Goal: Information Seeking & Learning: Learn about a topic

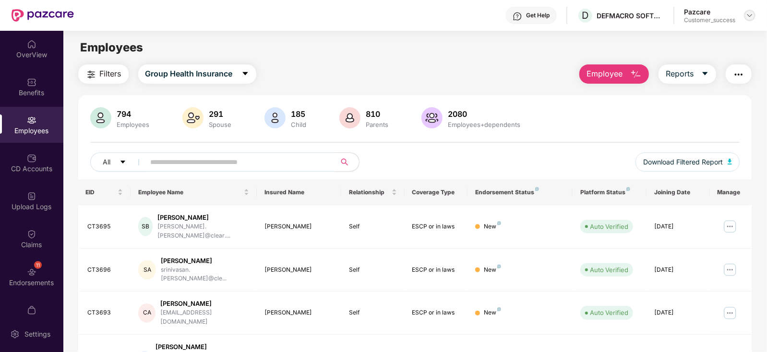
click at [753, 13] on img at bounding box center [750, 16] width 8 height 8
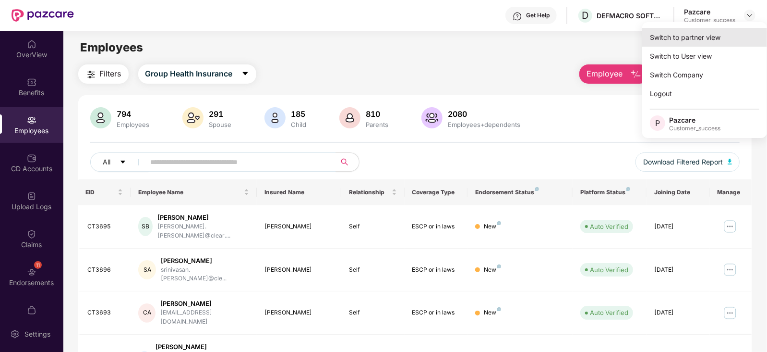
click at [718, 33] on div "Switch to partner view" at bounding box center [705, 37] width 125 height 19
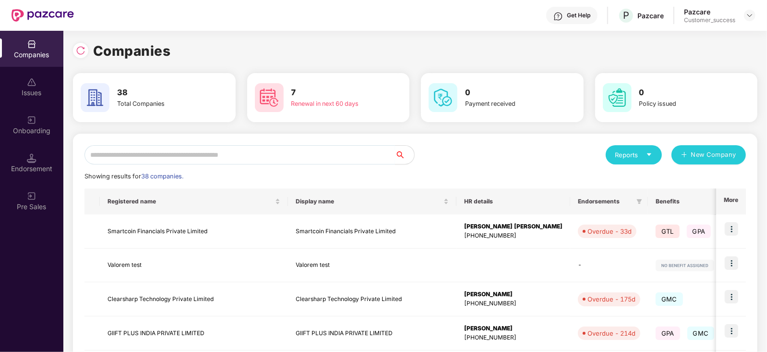
click at [309, 159] on input "text" at bounding box center [240, 154] width 311 height 19
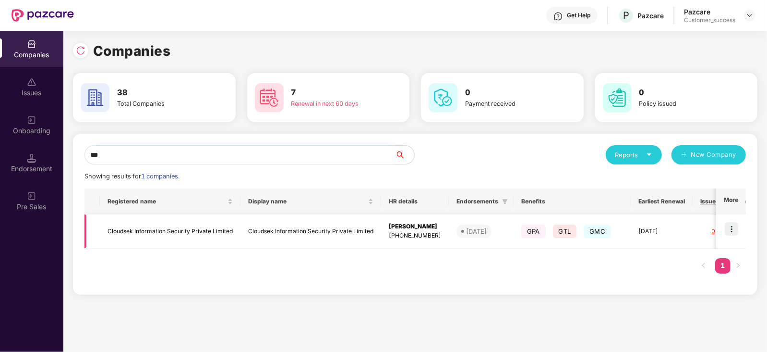
type input "***"
click at [735, 225] on img at bounding box center [731, 228] width 13 height 13
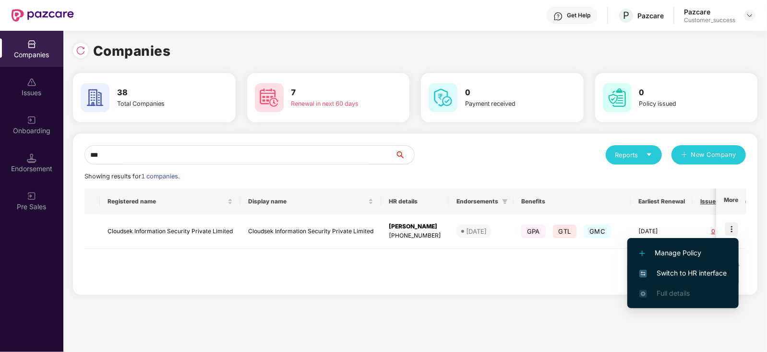
click at [696, 270] on span "Switch to HR interface" at bounding box center [683, 272] width 87 height 11
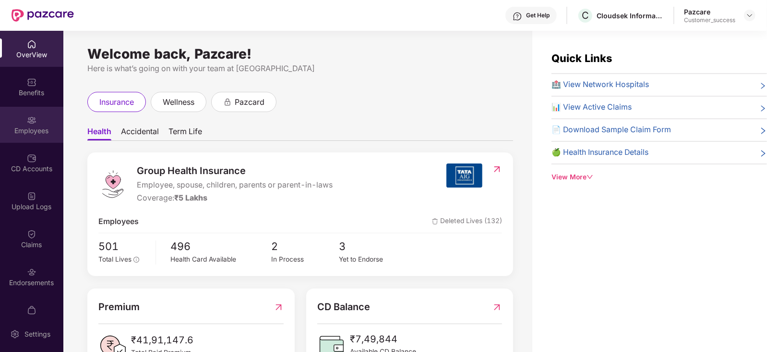
click at [37, 123] on div "Employees" at bounding box center [31, 125] width 63 height 36
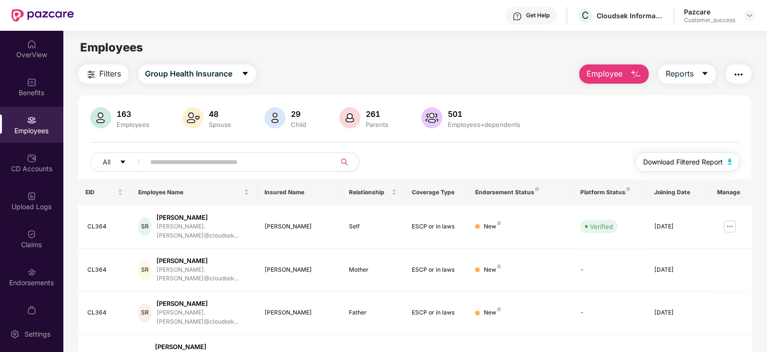
click at [691, 162] on span "Download Filtered Report" at bounding box center [683, 162] width 80 height 11
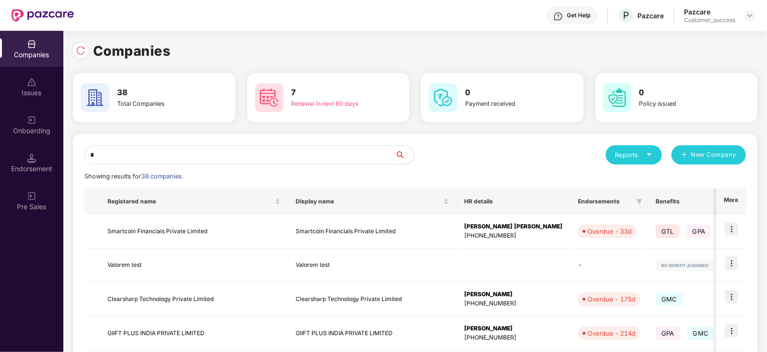
click at [176, 157] on input "*" at bounding box center [240, 154] width 311 height 19
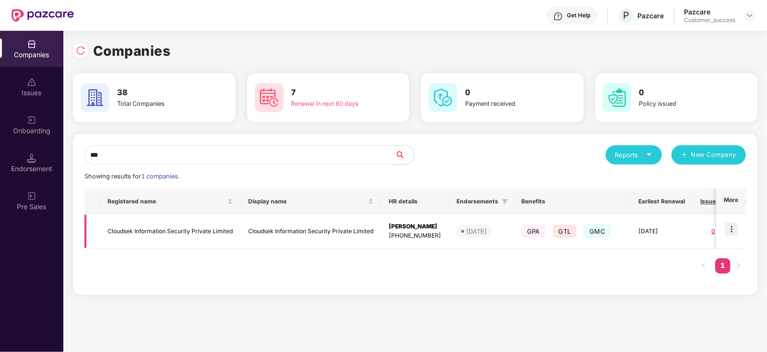
type input "***"
click at [165, 236] on td "Cloudsek Information Security Private Limited" at bounding box center [170, 231] width 141 height 34
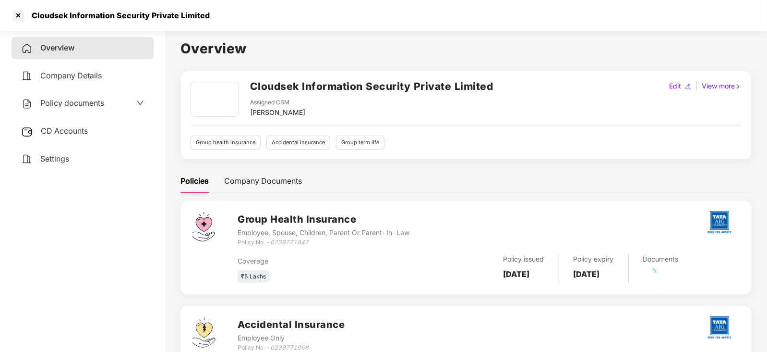
click at [87, 104] on span "Policy documents" at bounding box center [72, 103] width 64 height 10
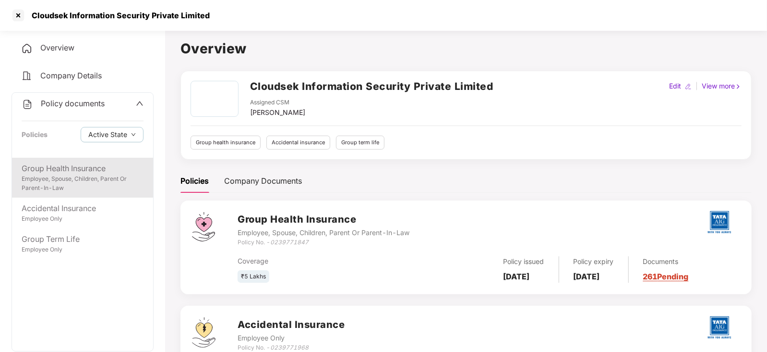
click at [57, 168] on div "Group Health Insurance" at bounding box center [83, 168] width 122 height 12
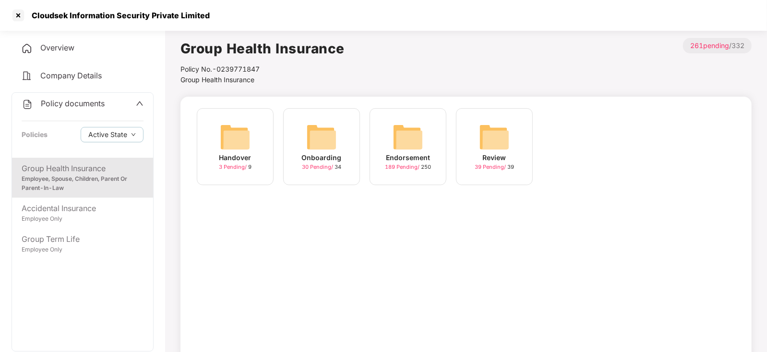
click at [256, 125] on div "Handover 3 Pending / 9" at bounding box center [235, 146] width 77 height 77
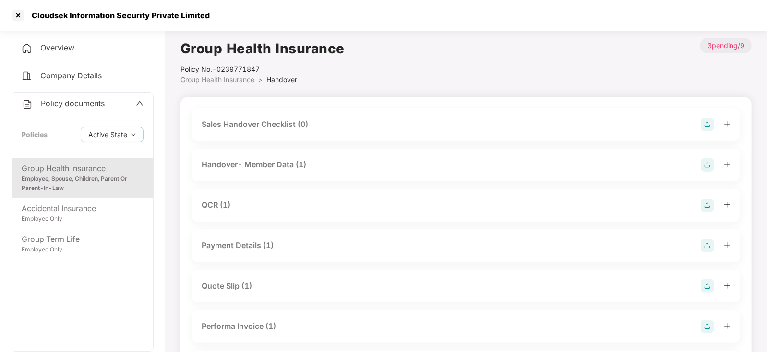
click at [97, 166] on div "Group Health Insurance" at bounding box center [83, 168] width 122 height 12
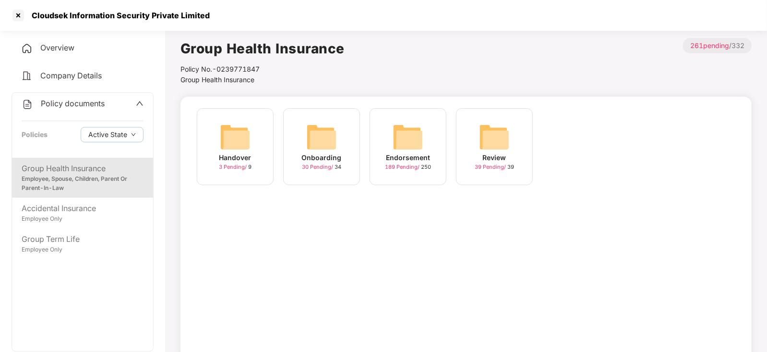
click at [312, 127] on img at bounding box center [321, 136] width 31 height 31
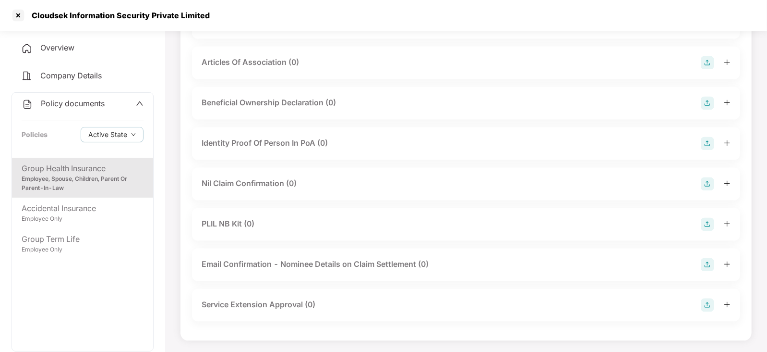
scroll to position [984, 0]
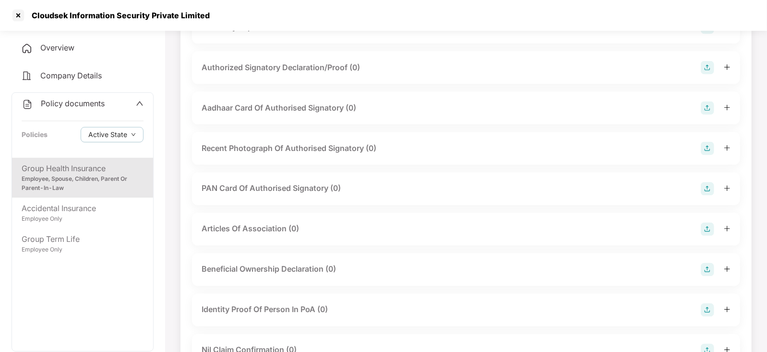
click at [286, 253] on div "Beneficial Ownership Declaration (0)" at bounding box center [466, 269] width 548 height 33
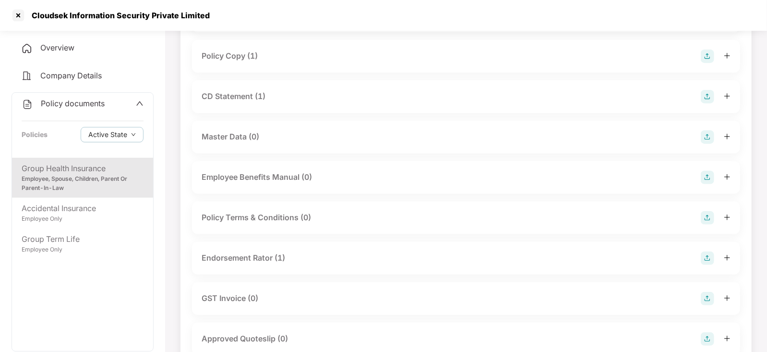
scroll to position [0, 0]
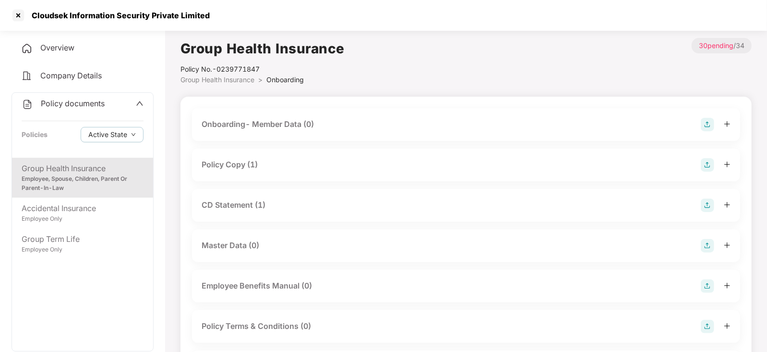
click at [77, 69] on div "Company Details" at bounding box center [83, 76] width 142 height 22
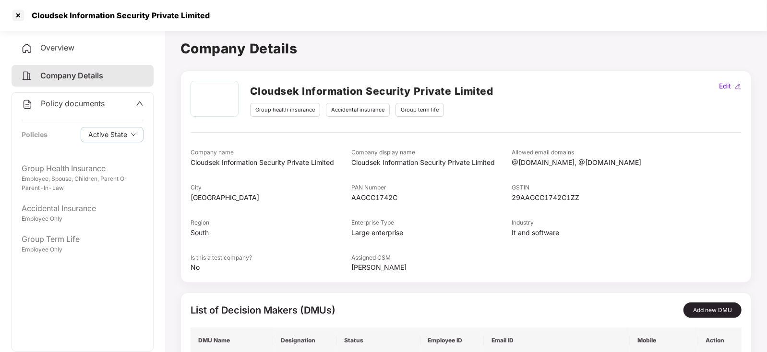
click at [77, 69] on div "Company Details" at bounding box center [83, 76] width 142 height 22
click at [41, 42] on div "Overview" at bounding box center [83, 48] width 142 height 22
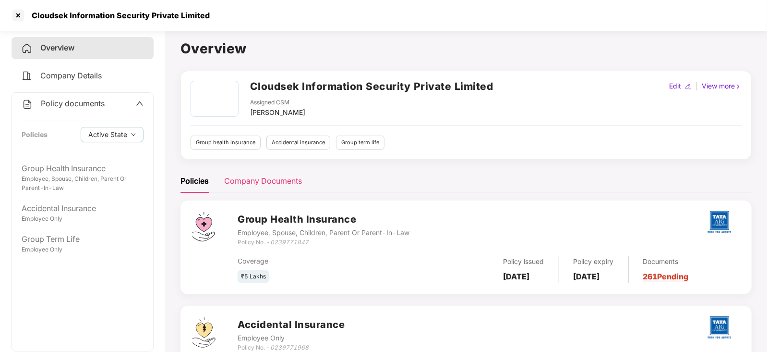
click at [262, 182] on div "Company Documents" at bounding box center [263, 181] width 78 height 12
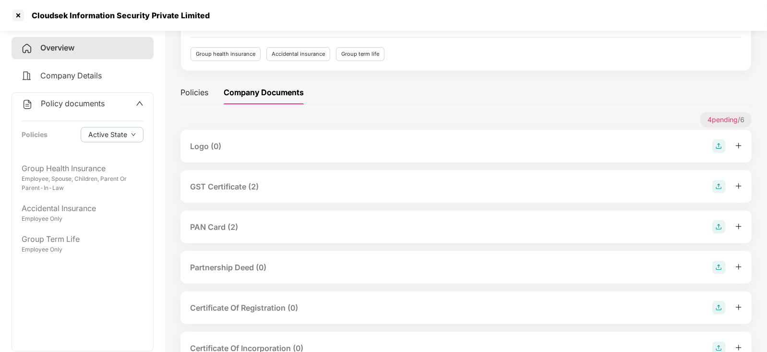
scroll to position [89, 0]
click at [426, 179] on div "GST Certificate (2)" at bounding box center [466, 185] width 552 height 13
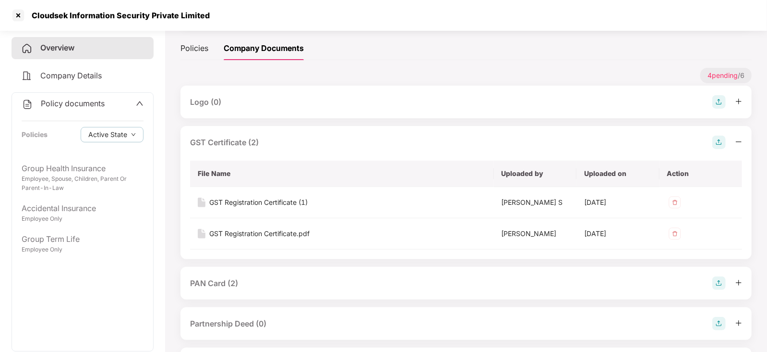
scroll to position [133, 0]
click at [276, 234] on div "GST Registration Certificate.pdf" at bounding box center [259, 233] width 100 height 11
click at [257, 277] on div "PAN Card (2)" at bounding box center [466, 282] width 552 height 13
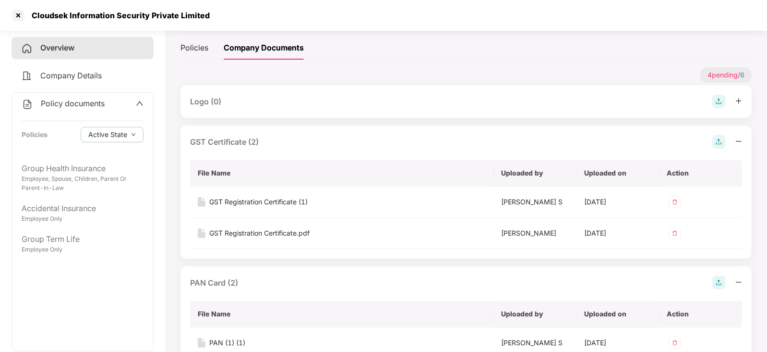
scroll to position [243, 0]
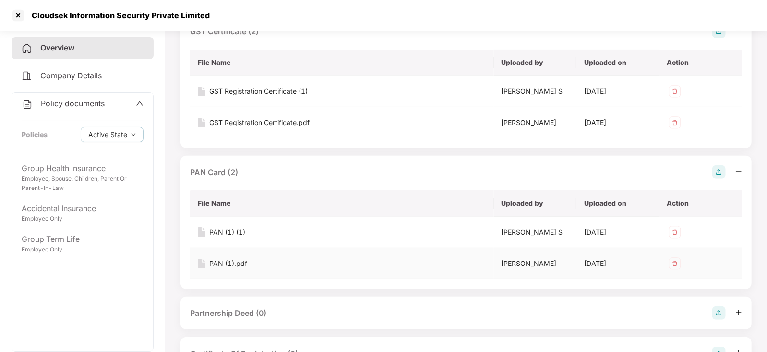
click at [224, 265] on div "PAN (1).pdf" at bounding box center [228, 263] width 38 height 11
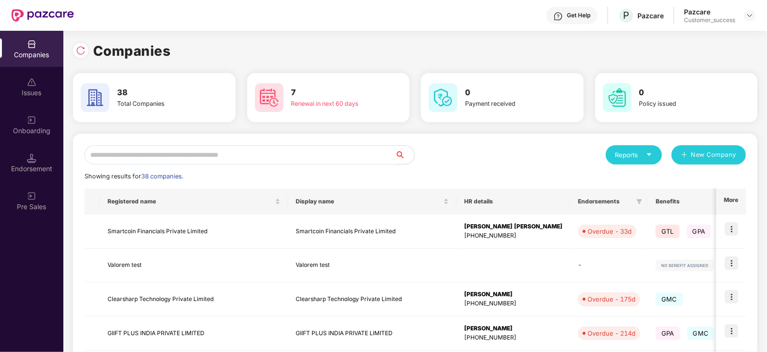
click at [176, 152] on input "text" at bounding box center [240, 154] width 311 height 19
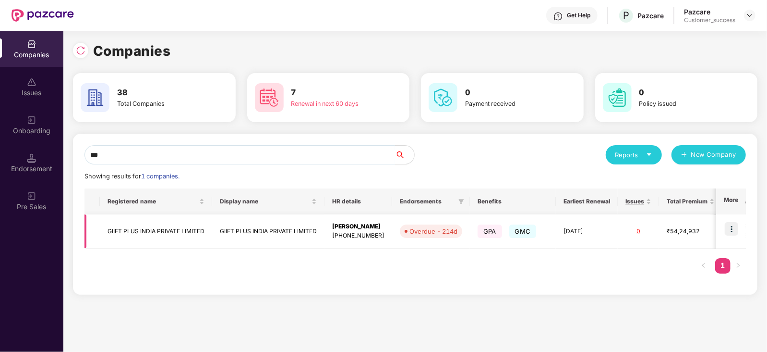
type input "***"
click at [732, 228] on img at bounding box center [731, 228] width 13 height 13
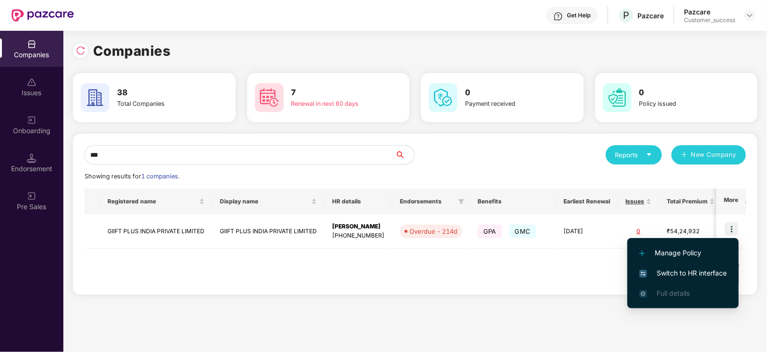
click at [676, 267] on span "Switch to HR interface" at bounding box center [683, 272] width 87 height 11
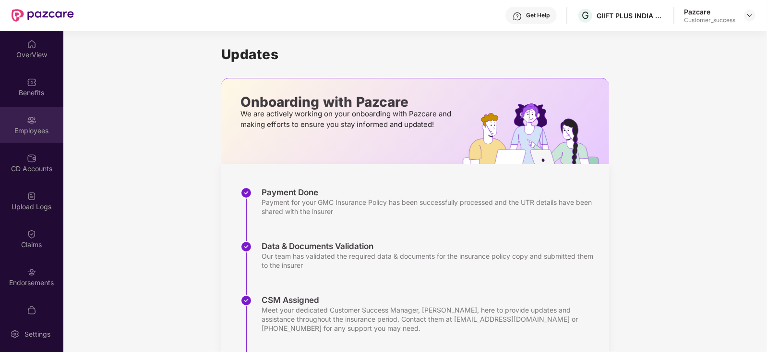
click at [41, 111] on div "Employees" at bounding box center [31, 125] width 63 height 36
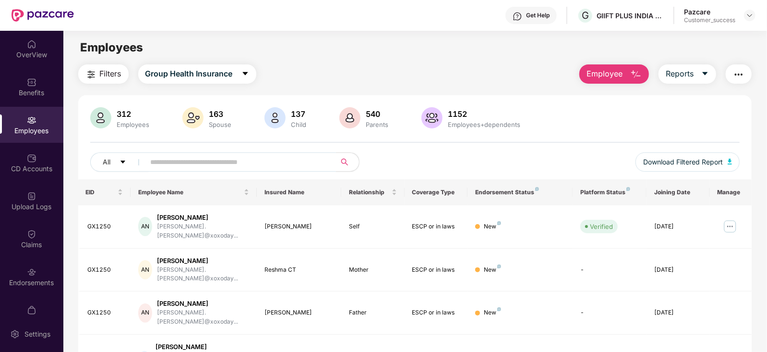
click at [186, 169] on input "text" at bounding box center [237, 162] width 172 height 14
paste input "*****"
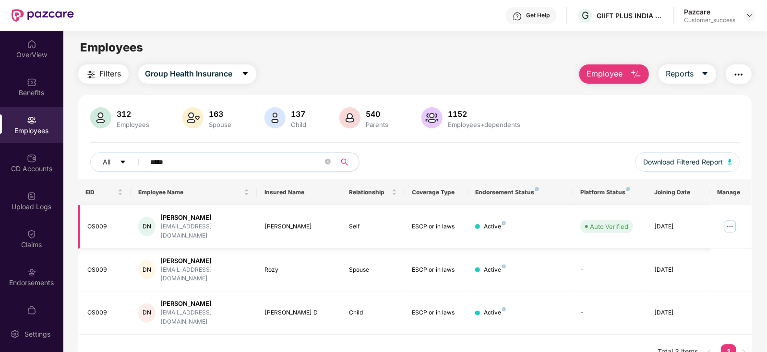
type input "*****"
click at [726, 223] on img at bounding box center [730, 225] width 15 height 15
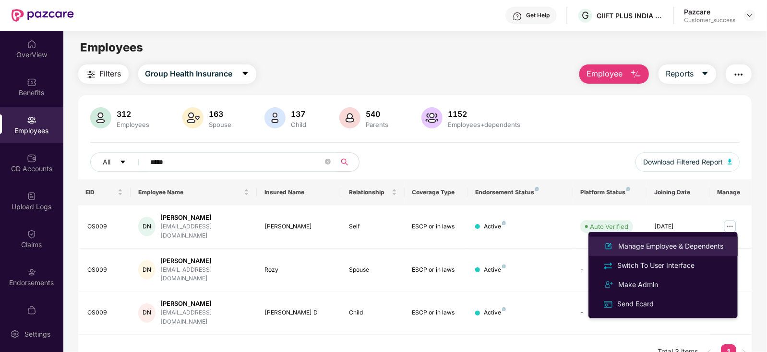
click at [665, 243] on div "Manage Employee & Dependents" at bounding box center [671, 246] width 109 height 11
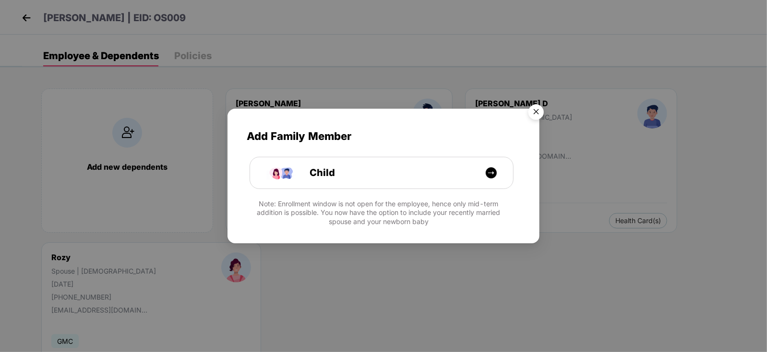
click at [532, 110] on img "Close" at bounding box center [536, 113] width 27 height 27
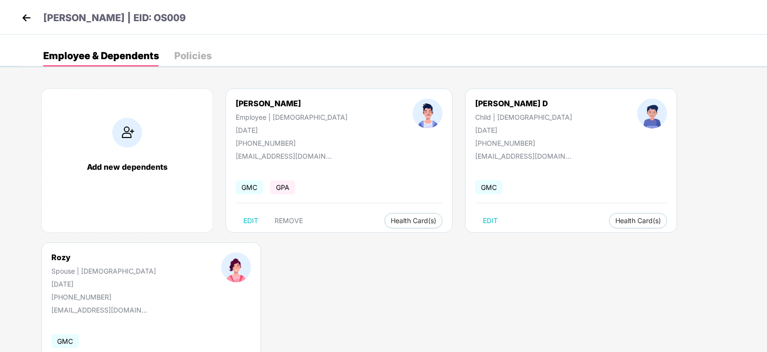
click at [262, 142] on div "[PHONE_NUMBER]" at bounding box center [292, 143] width 112 height 8
copy div "[PHONE_NUMBER]"
click at [339, 42] on div "Employee & Dependents Policies Add new dependents [PERSON_NAME] Employee | [DEM…" at bounding box center [383, 51] width 767 height 33
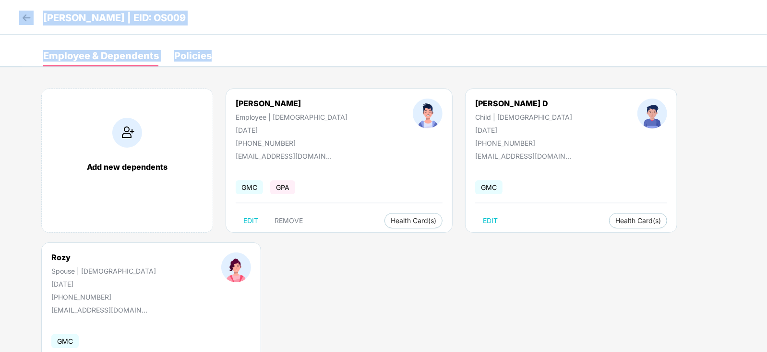
drag, startPoint x: 339, startPoint y: 42, endPoint x: 127, endPoint y: -37, distance: 226.1
click at [127, 0] on html "[PERSON_NAME] | EID: OS009 Employee & Dependents Policies Add new dependents [P…" at bounding box center [383, 176] width 767 height 352
click at [23, 18] on img at bounding box center [26, 18] width 14 height 14
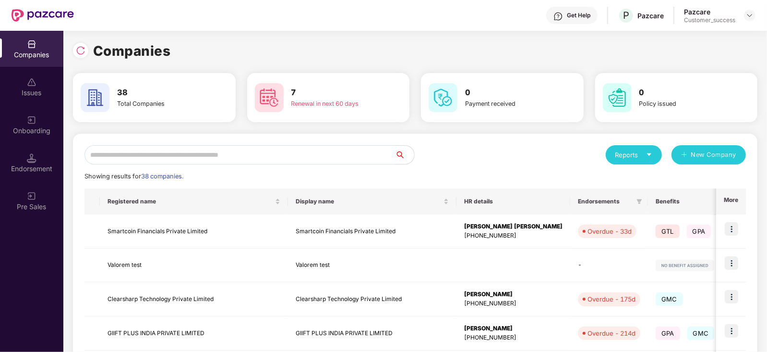
click at [189, 149] on input "text" at bounding box center [240, 154] width 311 height 19
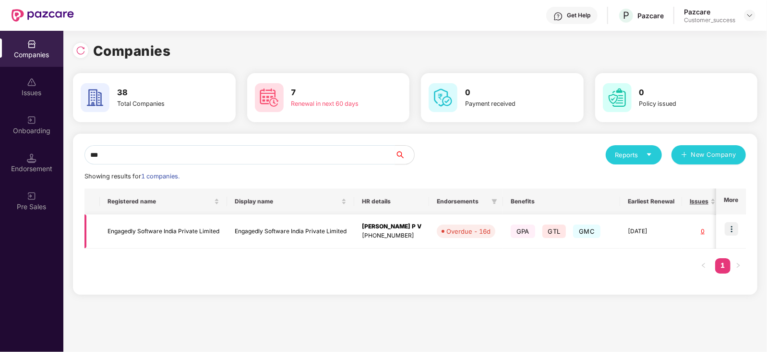
type input "***"
click at [730, 230] on img at bounding box center [731, 228] width 13 height 13
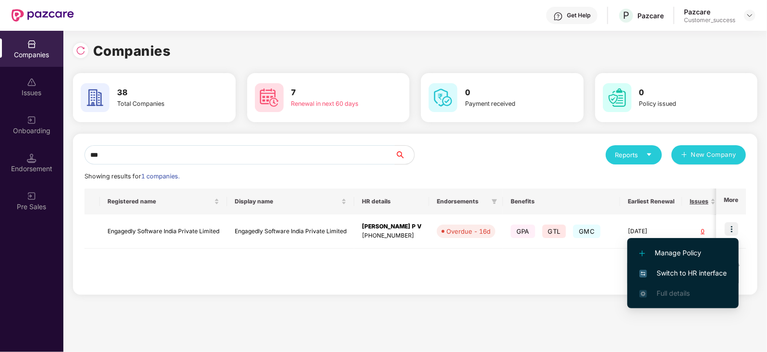
click at [675, 267] on li "Switch to HR interface" at bounding box center [683, 273] width 111 height 20
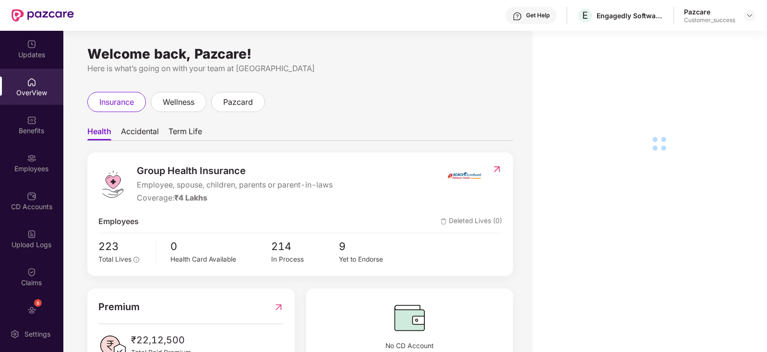
click at [9, 154] on div "Employees" at bounding box center [31, 163] width 63 height 36
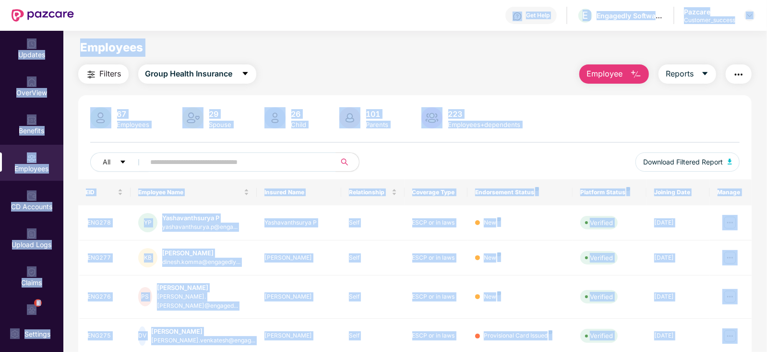
drag, startPoint x: 192, startPoint y: 25, endPoint x: 145, endPoint y: -42, distance: 81.8
click at [145, 0] on html "Get Help E Engagedly Software India Private Limited Pazcare Customer_success Up…" at bounding box center [383, 176] width 767 height 352
click at [529, 95] on div "67 Employees 29 Spouse 26 Child [DEMOGRAPHIC_DATA] Parents 223 Employees+depend…" at bounding box center [415, 346] width 674 height 503
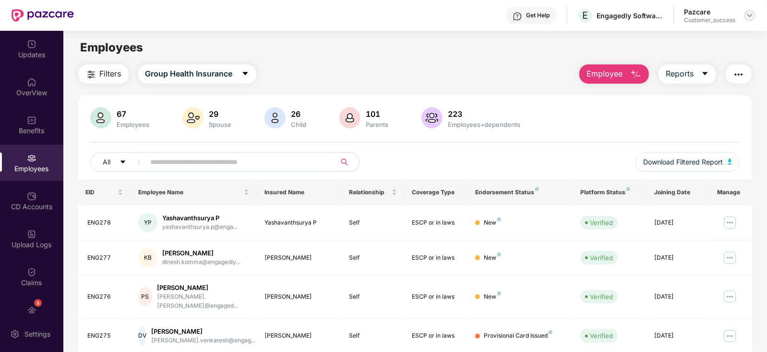
click at [746, 15] on div at bounding box center [750, 16] width 12 height 12
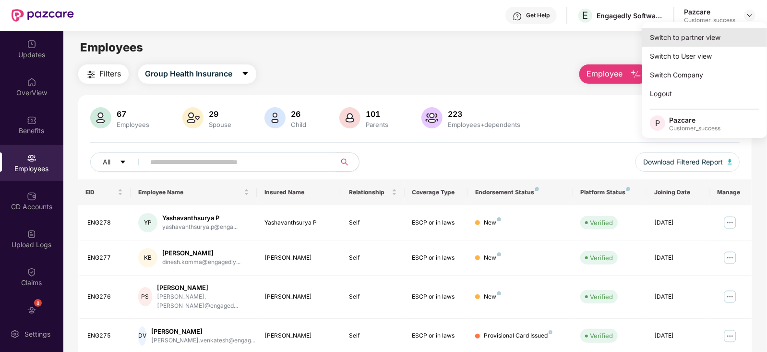
click at [687, 43] on div "Switch to partner view" at bounding box center [705, 37] width 125 height 19
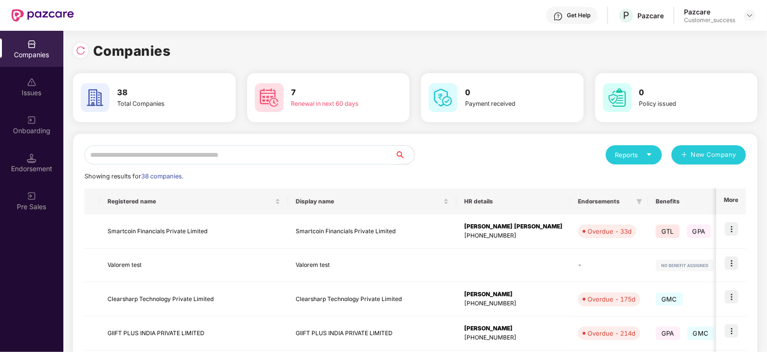
click at [222, 148] on input "text" at bounding box center [240, 154] width 311 height 19
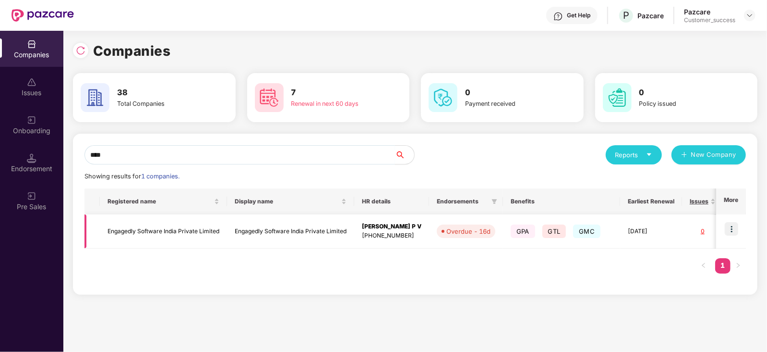
type input "****"
click at [157, 245] on td "Engagedly Software India Private Limited" at bounding box center [163, 231] width 127 height 34
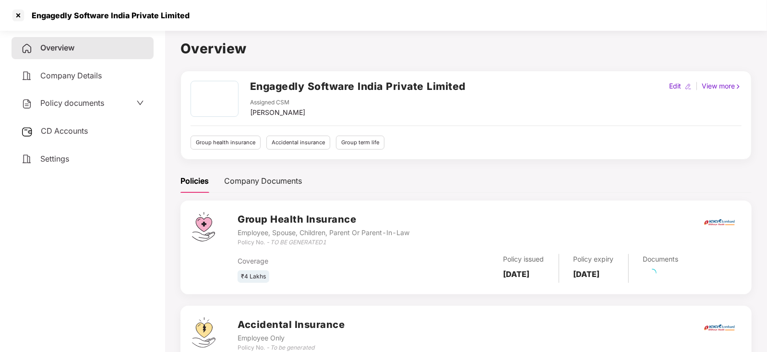
click at [97, 103] on span "Policy documents" at bounding box center [72, 103] width 64 height 10
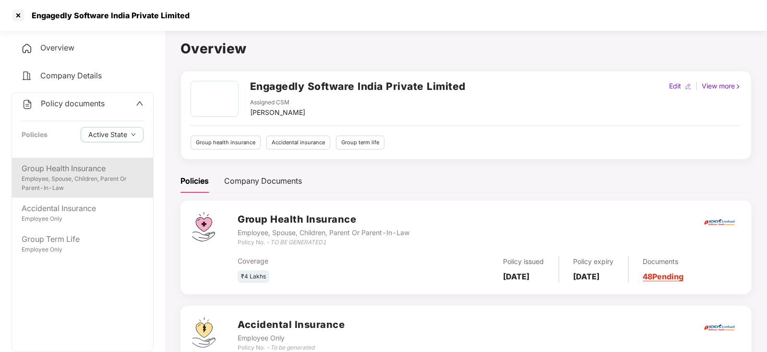
click at [61, 190] on div "Employee, Spouse, Children, Parent Or Parent-In-Law" at bounding box center [83, 183] width 122 height 18
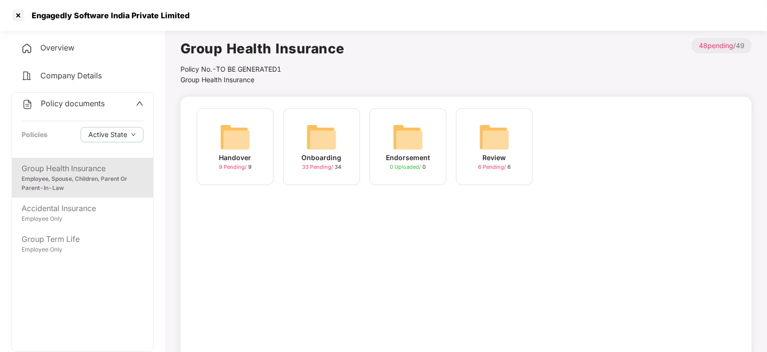
click at [327, 155] on div "Onboarding" at bounding box center [322, 157] width 40 height 11
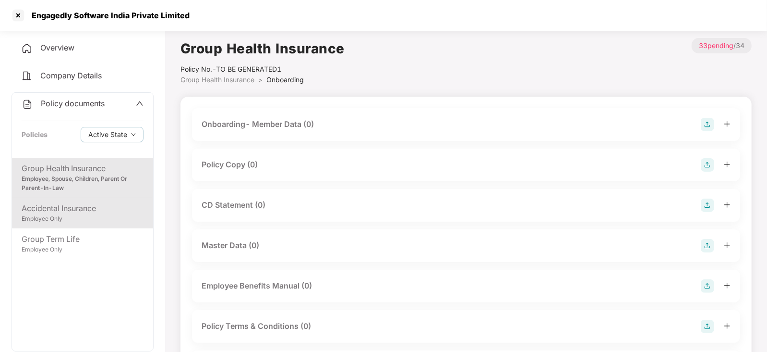
click at [82, 222] on div "Employee Only" at bounding box center [83, 218] width 122 height 9
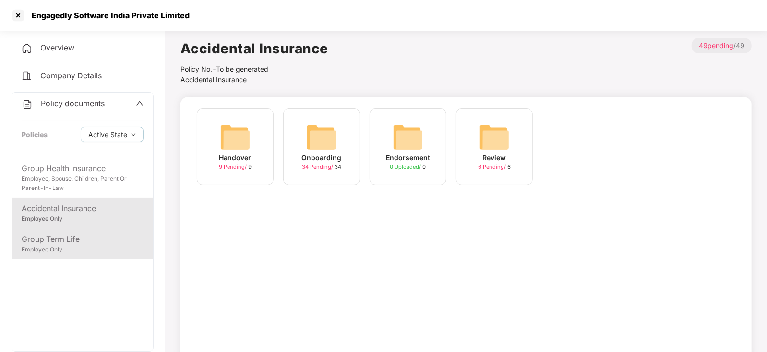
click at [61, 249] on div "Employee Only" at bounding box center [83, 249] width 122 height 9
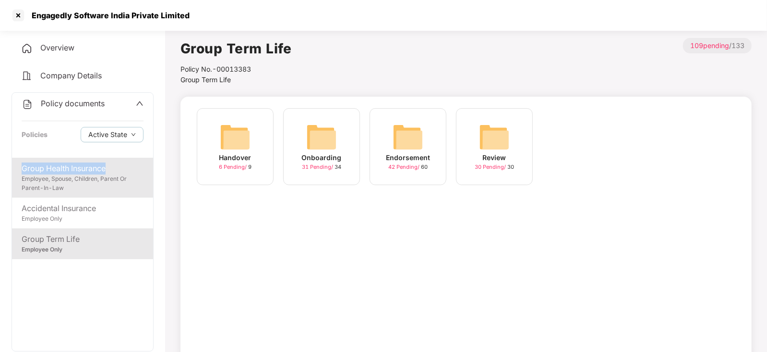
drag, startPoint x: 108, startPoint y: 157, endPoint x: 108, endPoint y: 164, distance: 7.2
click at [108, 164] on div "Policy documents Policies Active State Group Health Insurance Employee, Spouse,…" at bounding box center [83, 221] width 142 height 259
click at [108, 164] on div "Group Health Insurance" at bounding box center [83, 168] width 122 height 12
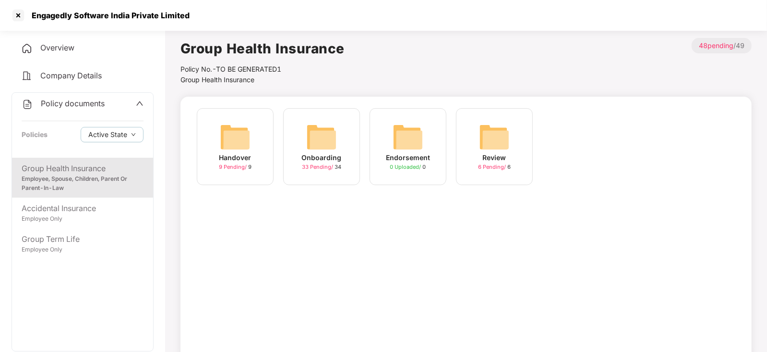
click at [358, 127] on div "Onboarding 33 Pending / 34" at bounding box center [321, 146] width 77 height 77
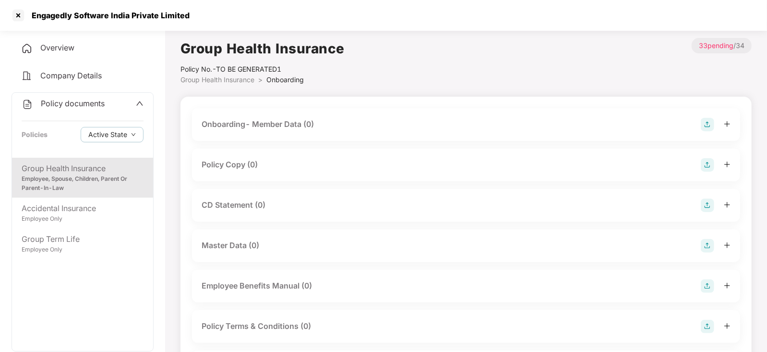
click at [244, 166] on div "Policy Copy (0)" at bounding box center [230, 164] width 56 height 12
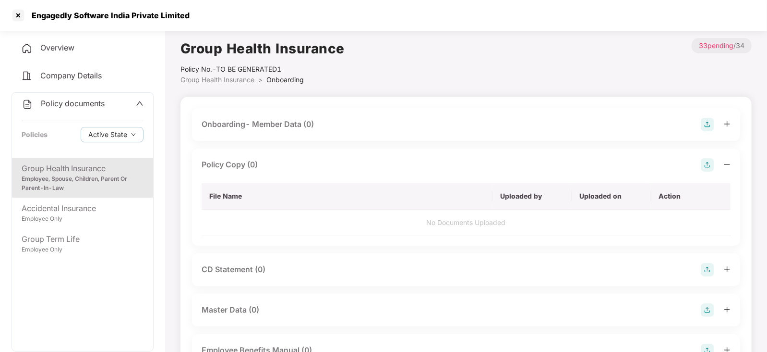
click at [394, 208] on th "File Name" at bounding box center [347, 196] width 291 height 26
click at [707, 168] on img at bounding box center [707, 164] width 13 height 13
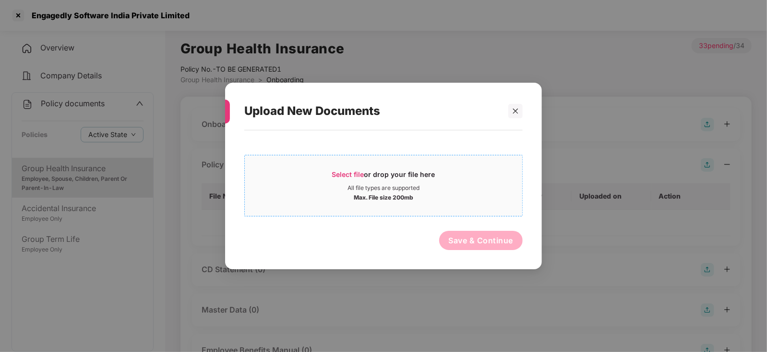
click at [384, 187] on div "All file types are supported" at bounding box center [384, 188] width 72 height 8
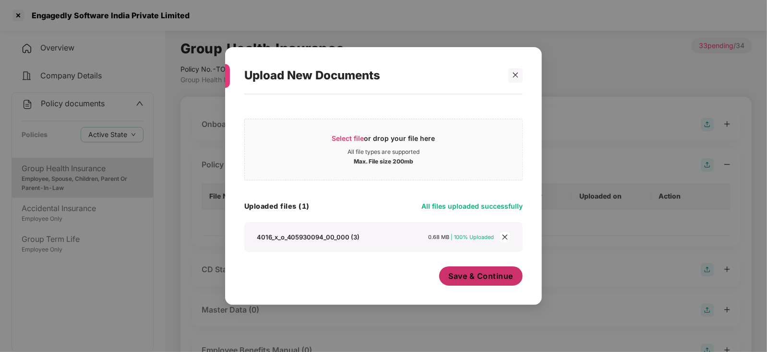
click at [464, 275] on span "Save & Continue" at bounding box center [481, 275] width 65 height 11
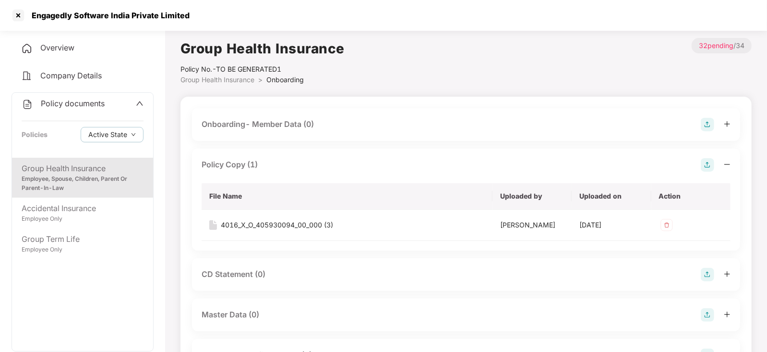
click at [25, 15] on div at bounding box center [18, 15] width 15 height 15
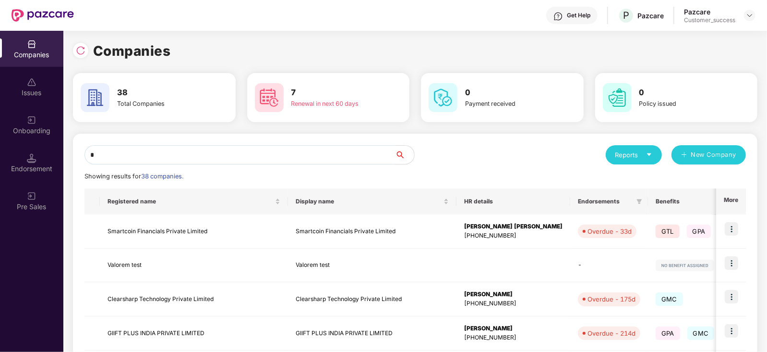
click at [253, 157] on input "*" at bounding box center [240, 154] width 311 height 19
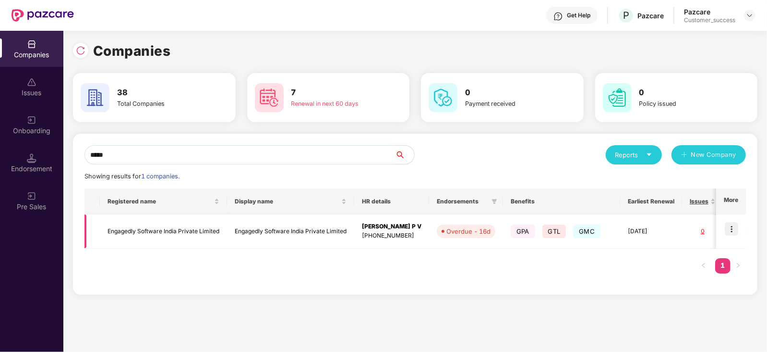
type input "*****"
click at [730, 227] on img at bounding box center [731, 228] width 13 height 13
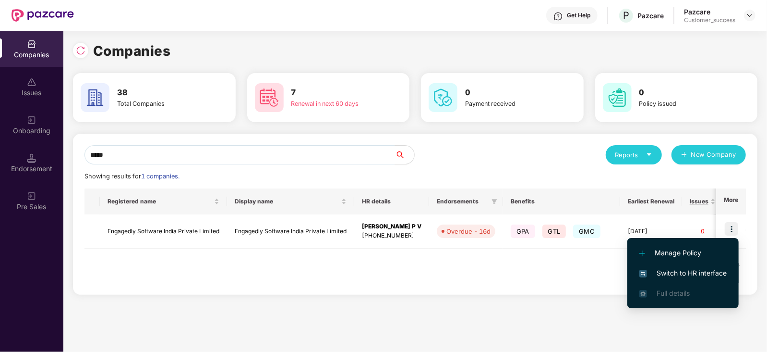
click at [672, 269] on span "Switch to HR interface" at bounding box center [683, 272] width 87 height 11
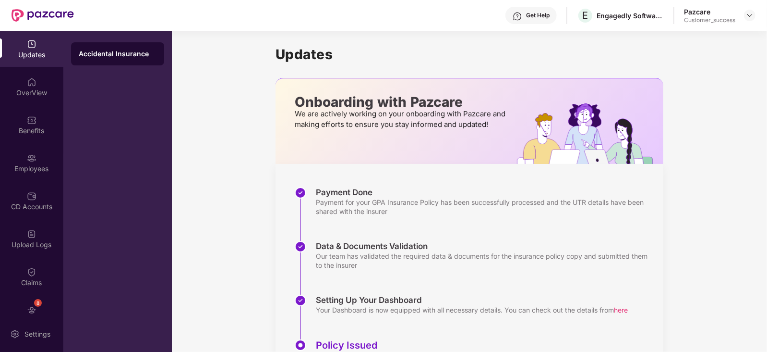
click at [19, 164] on div "Employees" at bounding box center [31, 169] width 63 height 10
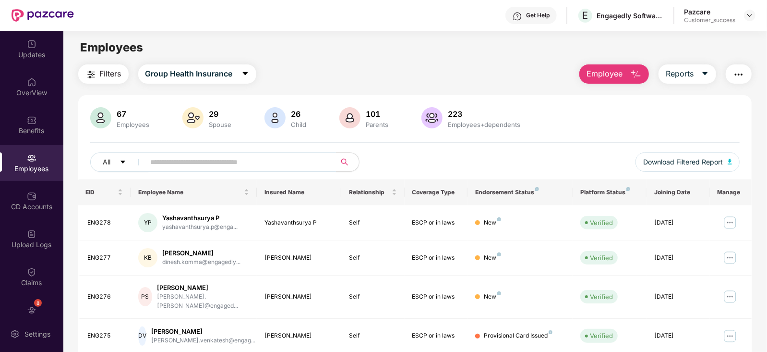
click at [250, 162] on input "text" at bounding box center [237, 162] width 172 height 14
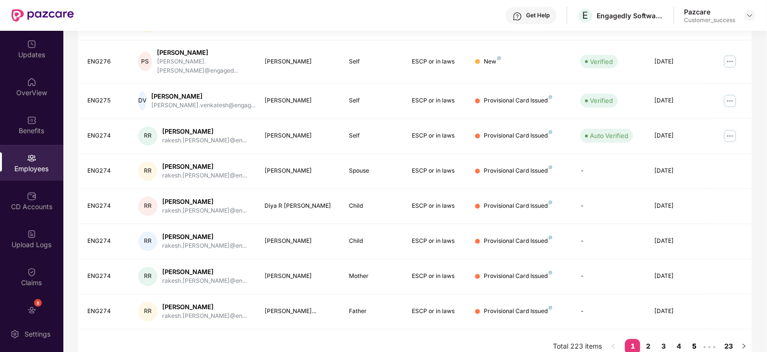
click at [689, 339] on link "5" at bounding box center [694, 346] width 15 height 14
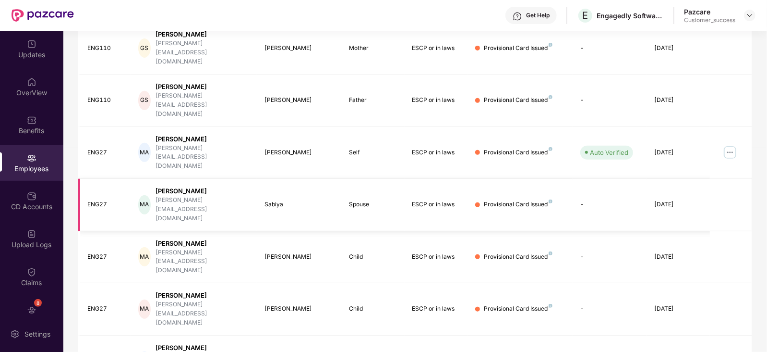
scroll to position [0, 0]
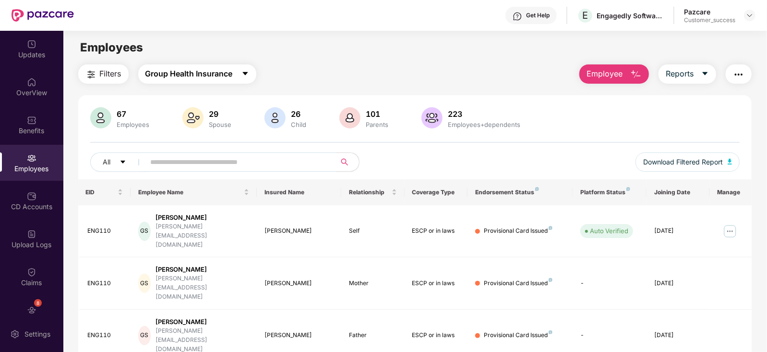
drag, startPoint x: 210, startPoint y: 78, endPoint x: 178, endPoint y: 157, distance: 85.3
click at [178, 157] on input "text" at bounding box center [237, 162] width 172 height 14
paste input "**********"
type input "**********"
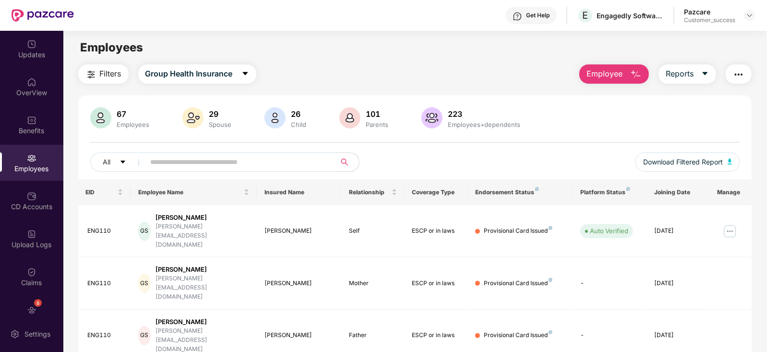
paste input "**********"
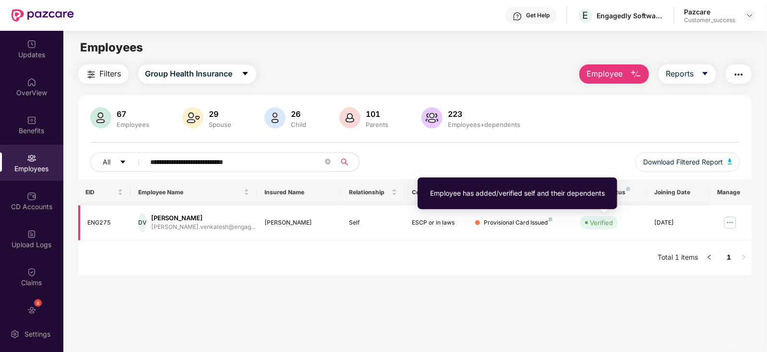
scroll to position [31, 0]
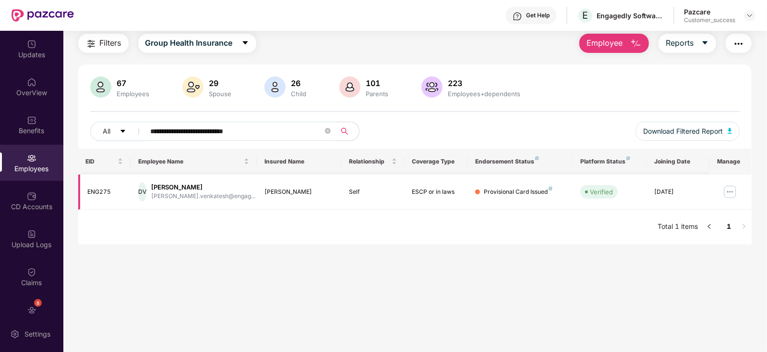
type input "**********"
click at [728, 194] on img at bounding box center [730, 191] width 15 height 15
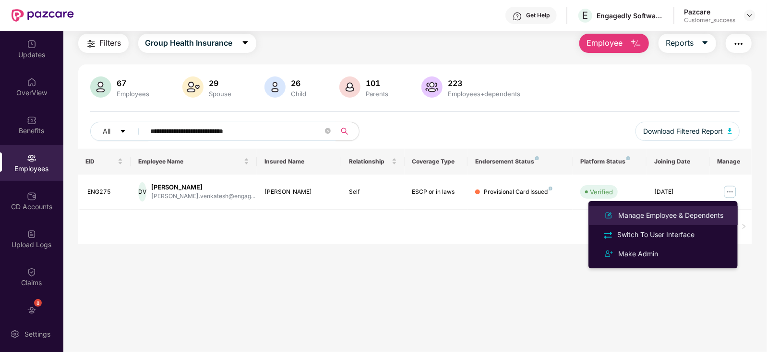
click at [684, 218] on div "Manage Employee & Dependents" at bounding box center [671, 215] width 109 height 11
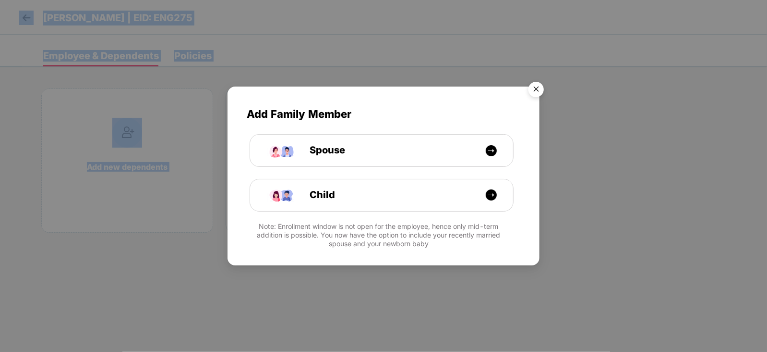
drag, startPoint x: 284, startPoint y: 145, endPoint x: 344, endPoint y: -5, distance: 161.4
click at [344, 0] on html "[PERSON_NAME] | EID: ENG275 Employee & Dependents Policies Add new dependents […" at bounding box center [383, 176] width 767 height 352
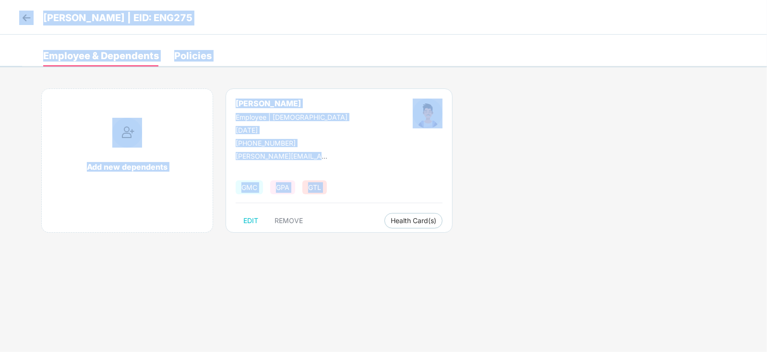
click at [385, 142] on div at bounding box center [427, 122] width 95 height 49
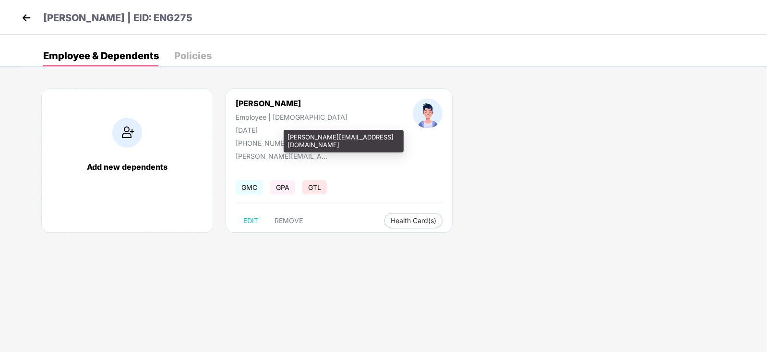
click at [272, 155] on div "[PERSON_NAME][EMAIL_ADDRESS][DOMAIN_NAME]" at bounding box center [284, 156] width 96 height 8
copy div "[PERSON_NAME][EMAIL_ADDRESS][DOMAIN_NAME]"
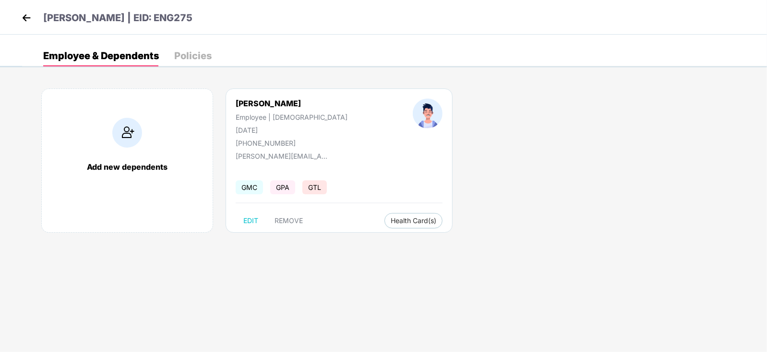
click at [267, 139] on div "[PHONE_NUMBER]" at bounding box center [292, 143] width 112 height 8
copy div "[PHONE_NUMBER]"
click at [22, 18] on img at bounding box center [26, 18] width 14 height 14
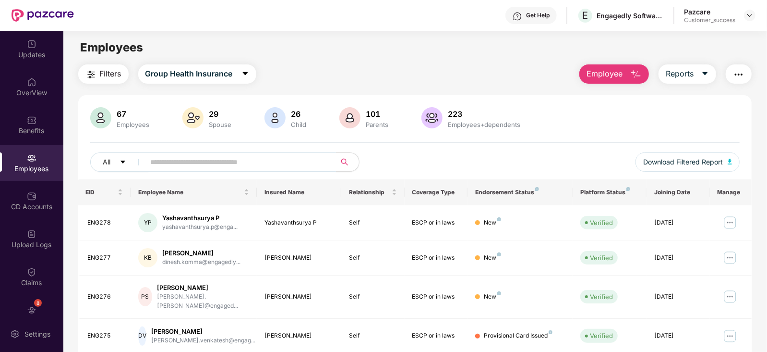
click at [186, 166] on input "text" at bounding box center [237, 162] width 172 height 14
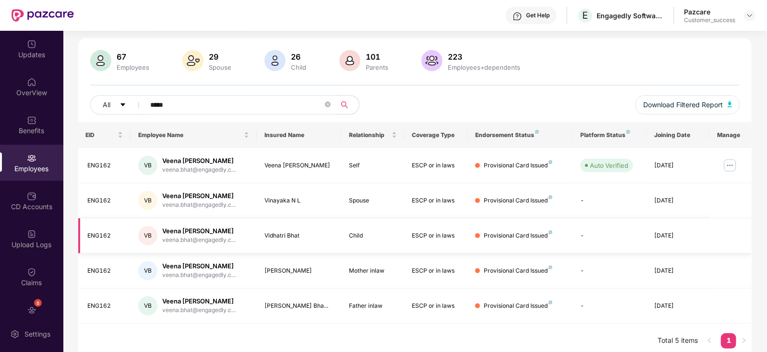
scroll to position [57, 0]
type input "*****"
click at [725, 167] on img at bounding box center [730, 165] width 15 height 15
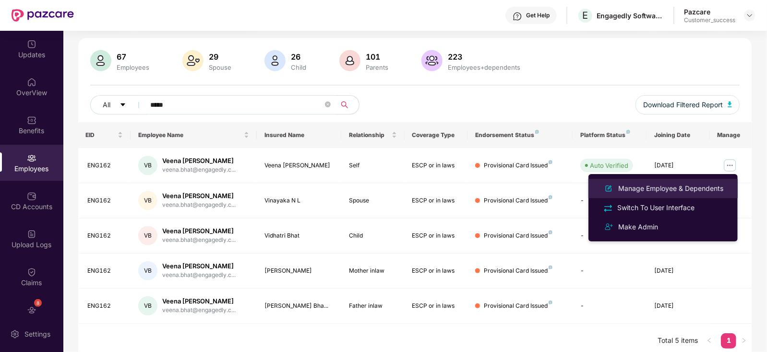
click at [615, 183] on div at bounding box center [608, 188] width 15 height 12
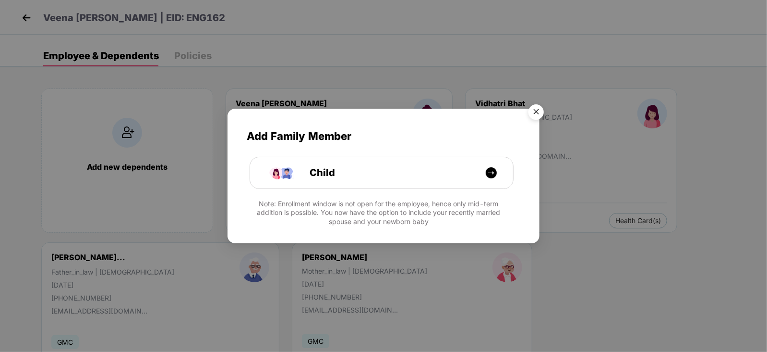
click at [540, 124] on img "Close" at bounding box center [536, 113] width 27 height 27
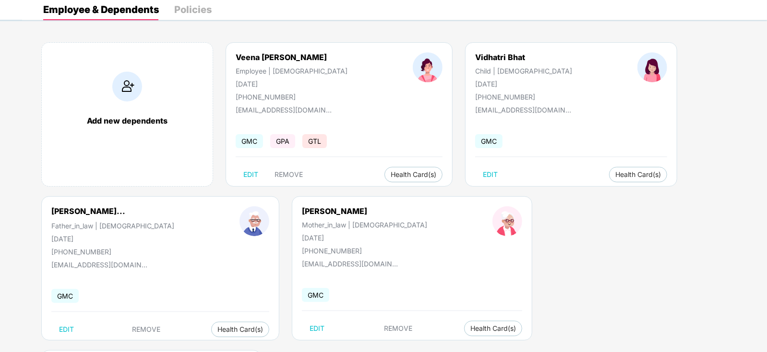
scroll to position [0, 0]
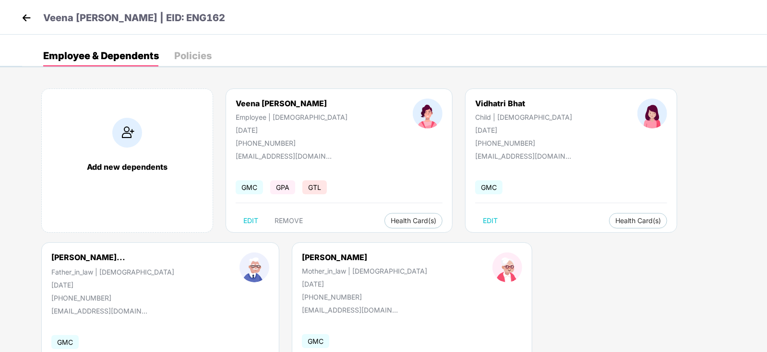
click at [24, 12] on img at bounding box center [26, 18] width 14 height 14
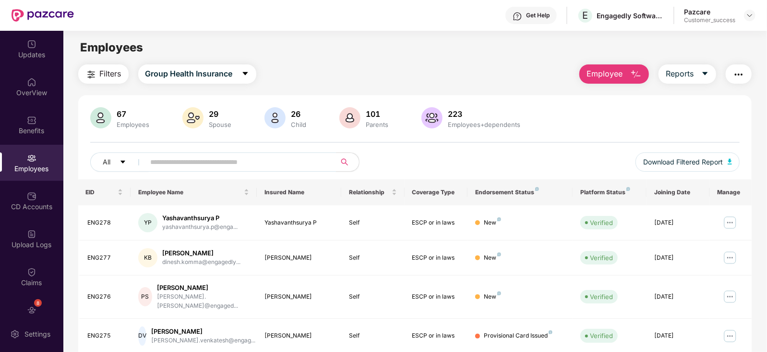
click at [170, 161] on input "text" at bounding box center [237, 162] width 172 height 14
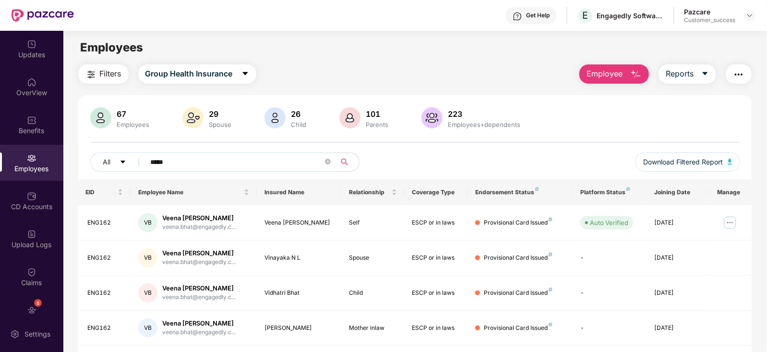
scroll to position [62, 0]
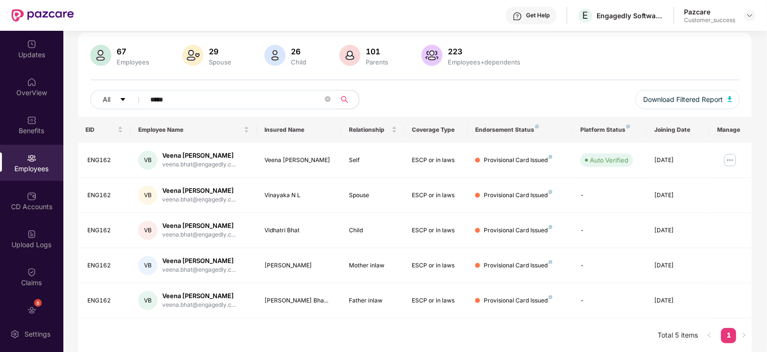
type input "*****"
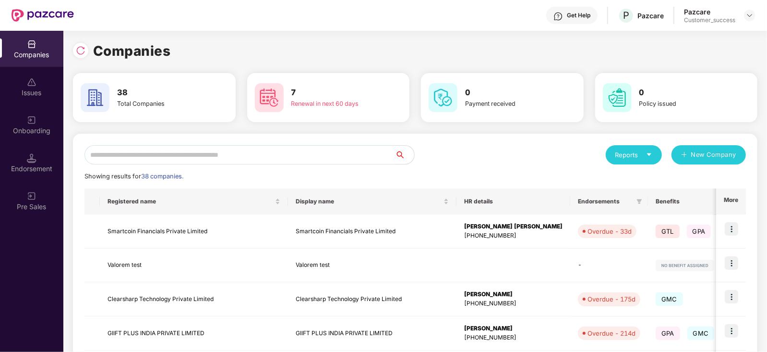
click at [182, 156] on input "text" at bounding box center [240, 154] width 311 height 19
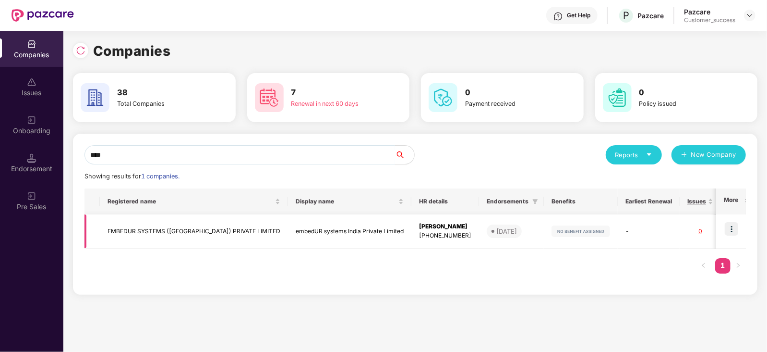
type input "****"
click at [161, 229] on td "EMBEDUR SYSTEMS ([GEOGRAPHIC_DATA]) PRIVATE LIMITED" at bounding box center [194, 231] width 188 height 34
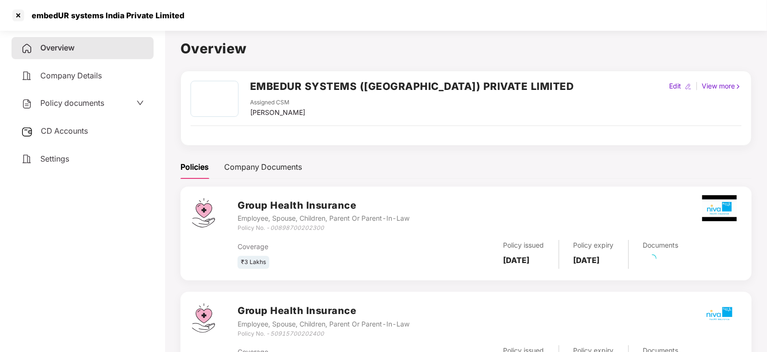
click at [100, 104] on span "Policy documents" at bounding box center [72, 103] width 64 height 10
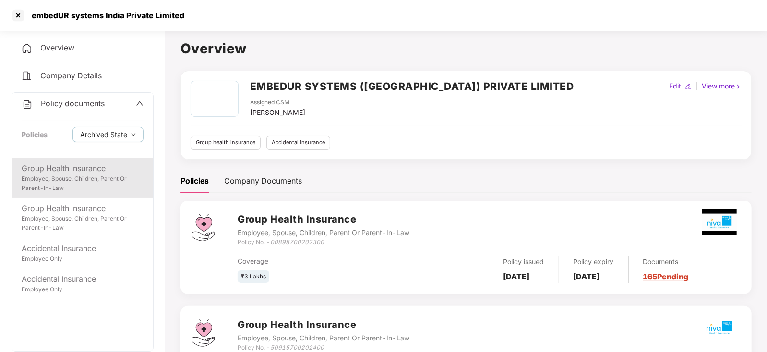
click at [48, 190] on div "Employee, Spouse, Children, Parent Or Parent-In-Law" at bounding box center [83, 183] width 122 height 18
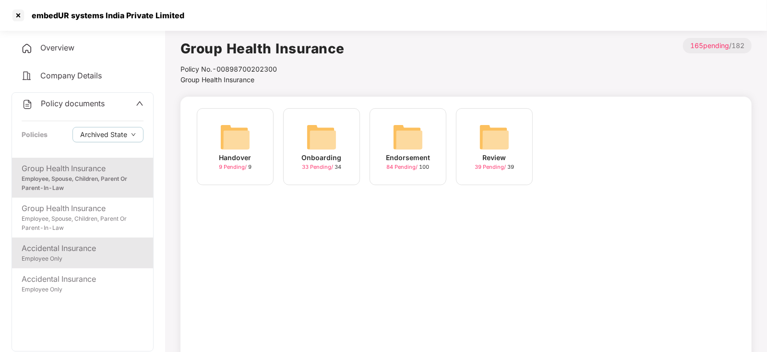
click at [46, 248] on div "Accidental Insurance" at bounding box center [83, 248] width 122 height 12
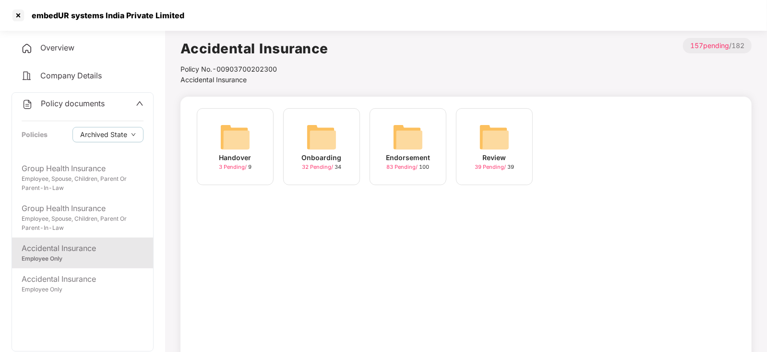
click at [405, 146] on img at bounding box center [408, 136] width 31 height 31
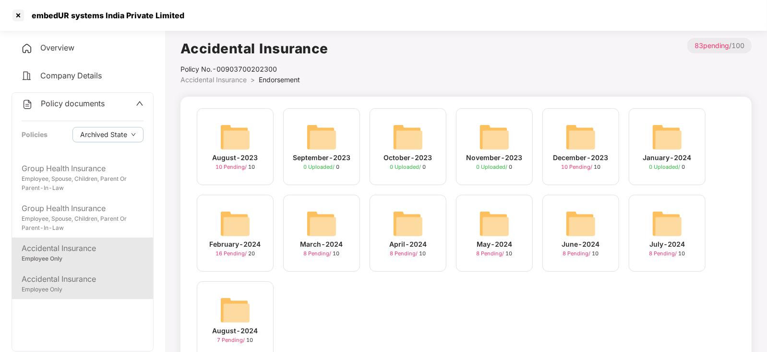
click at [78, 285] on div "Employee Only" at bounding box center [83, 289] width 122 height 9
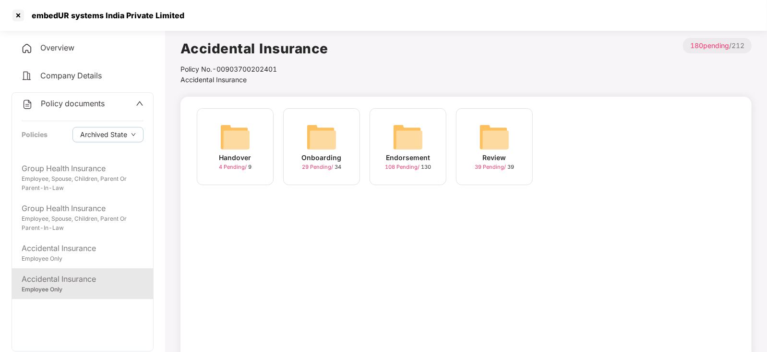
click at [399, 139] on img at bounding box center [408, 136] width 31 height 31
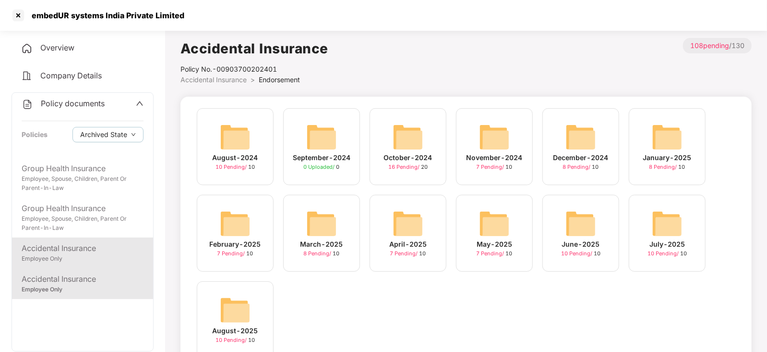
click at [88, 241] on div "Accidental Insurance Employee Only" at bounding box center [82, 252] width 141 height 31
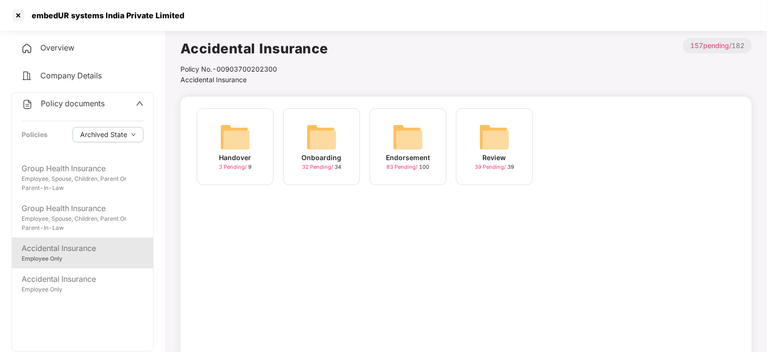
click at [408, 153] on div "Endorsement" at bounding box center [408, 157] width 44 height 11
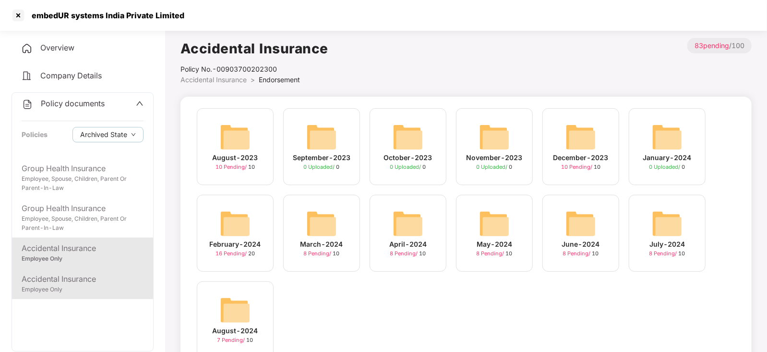
click at [103, 291] on div "Employee Only" at bounding box center [83, 289] width 122 height 9
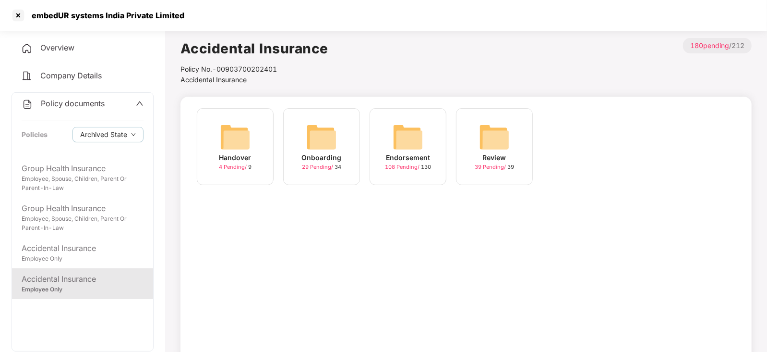
click at [408, 159] on div "Endorsement" at bounding box center [408, 157] width 44 height 11
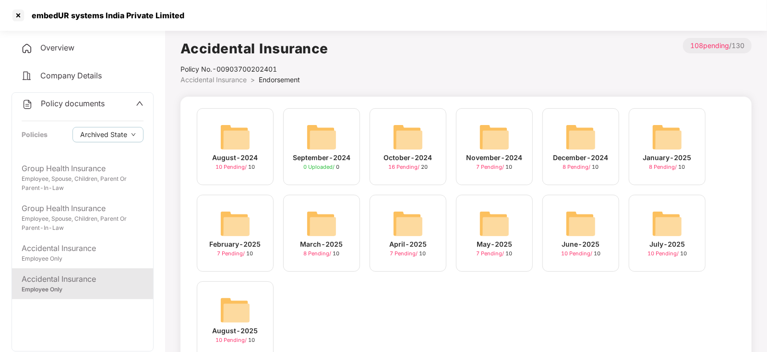
click at [465, 295] on div "August-2024 10 Pending / [DATE]-2024 0 Uploaded / 0 October-2024 16 Pending / […" at bounding box center [466, 237] width 548 height 259
click at [480, 213] on img at bounding box center [494, 223] width 31 height 31
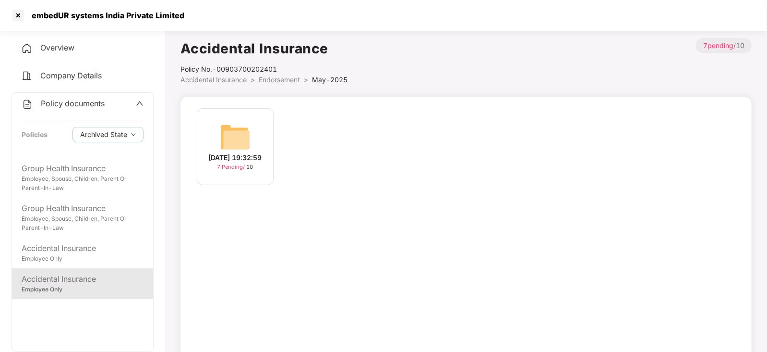
click at [231, 143] on img at bounding box center [235, 136] width 31 height 31
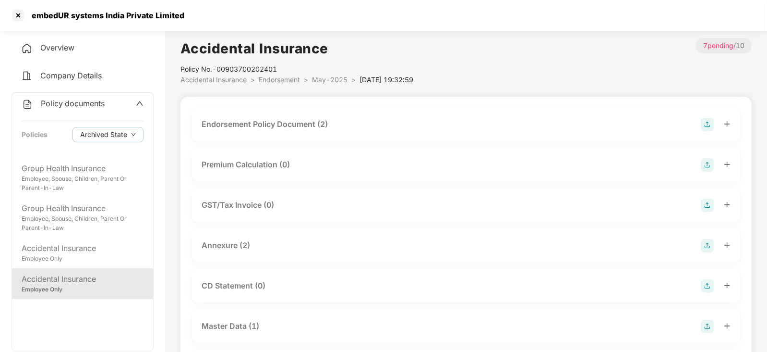
click at [245, 248] on div "Annexure (2)" at bounding box center [226, 245] width 49 height 12
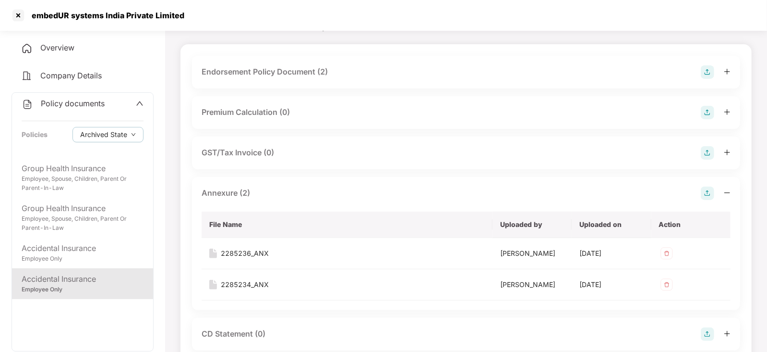
scroll to position [52, 0]
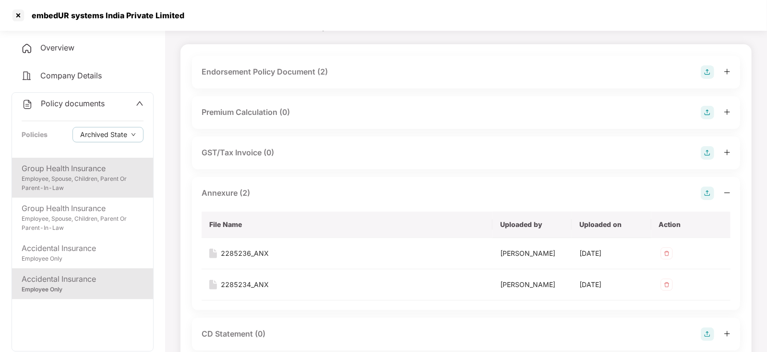
click at [79, 184] on div "Employee, Spouse, Children, Parent Or Parent-In-Law" at bounding box center [83, 183] width 122 height 18
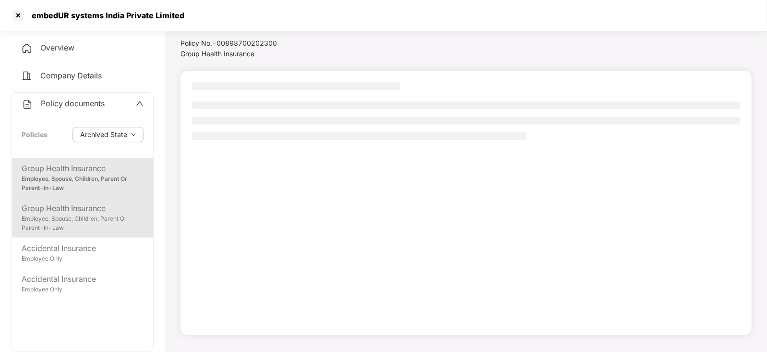
click at [75, 223] on div "Employee, Spouse, Children, Parent Or Parent-In-Law" at bounding box center [83, 223] width 122 height 18
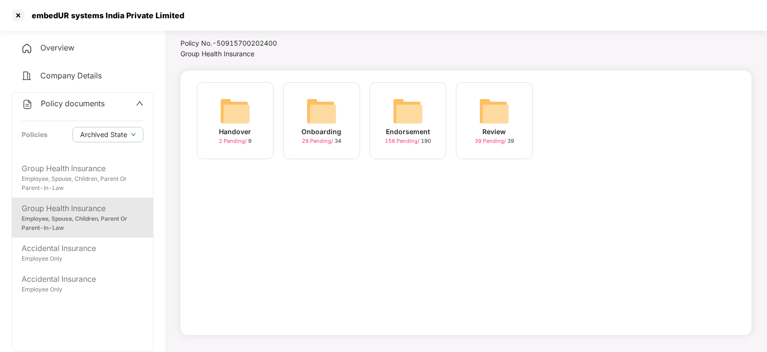
click at [380, 130] on div "Endorsement 158 Pending / 190" at bounding box center [408, 120] width 77 height 77
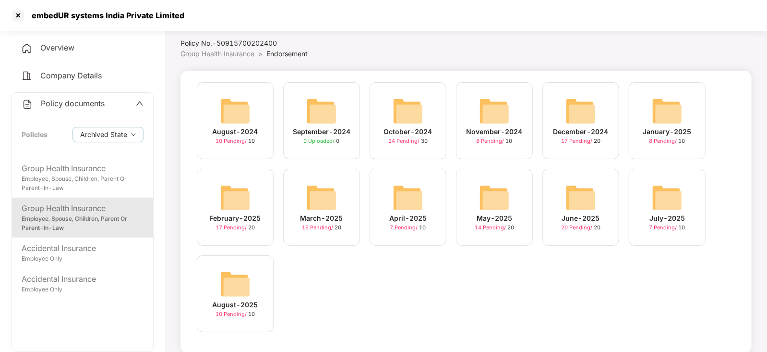
scroll to position [39, 0]
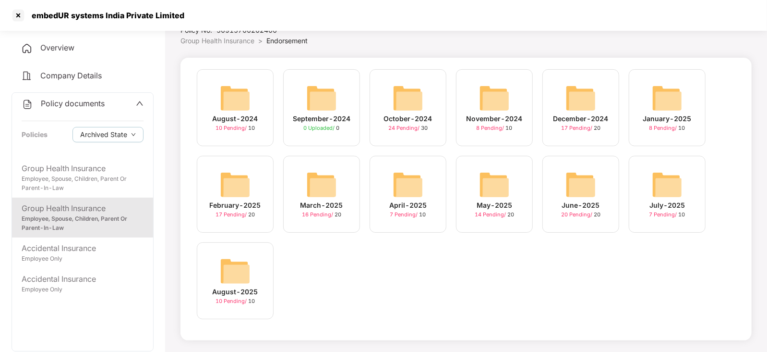
click at [669, 192] on img at bounding box center [667, 184] width 31 height 31
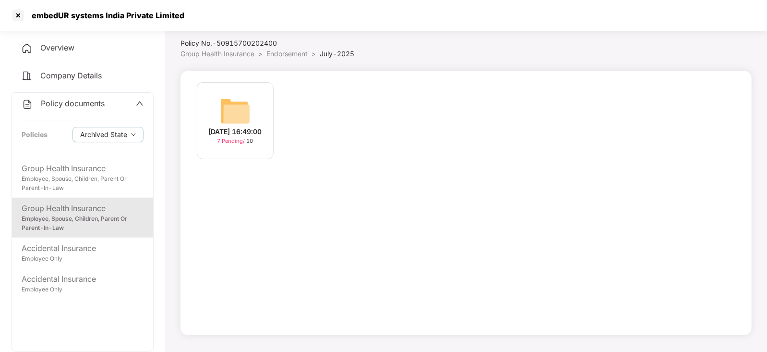
click at [253, 117] on div "[DATE] 16:49:00 7 Pending / 10" at bounding box center [235, 120] width 77 height 77
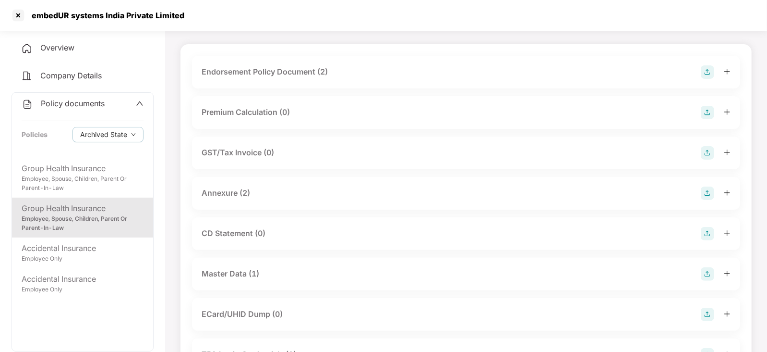
click at [247, 192] on div "Annexure (2)" at bounding box center [226, 193] width 49 height 12
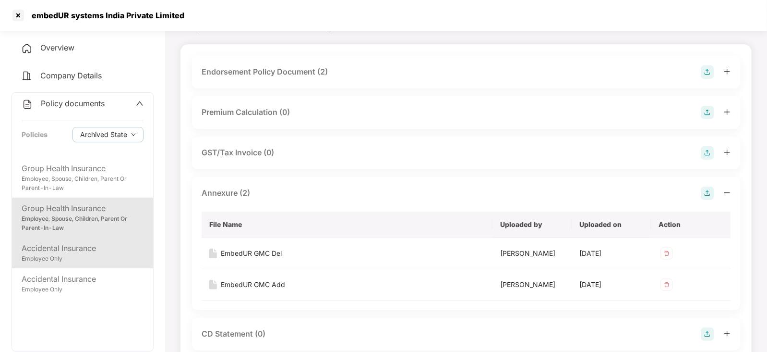
click at [56, 262] on div "Employee Only" at bounding box center [83, 258] width 122 height 9
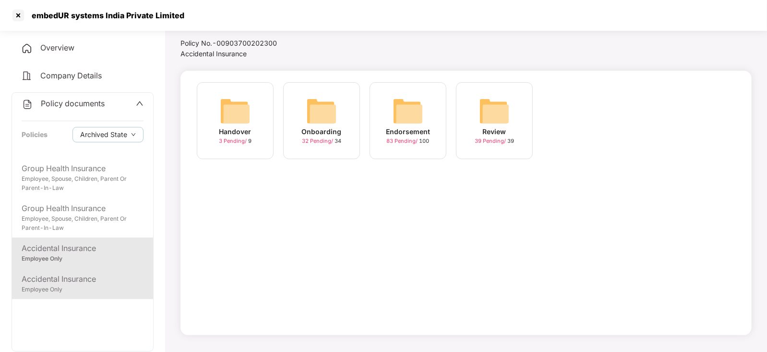
click at [58, 279] on div "Accidental Insurance" at bounding box center [83, 279] width 122 height 12
